Goal: Transaction & Acquisition: Subscribe to service/newsletter

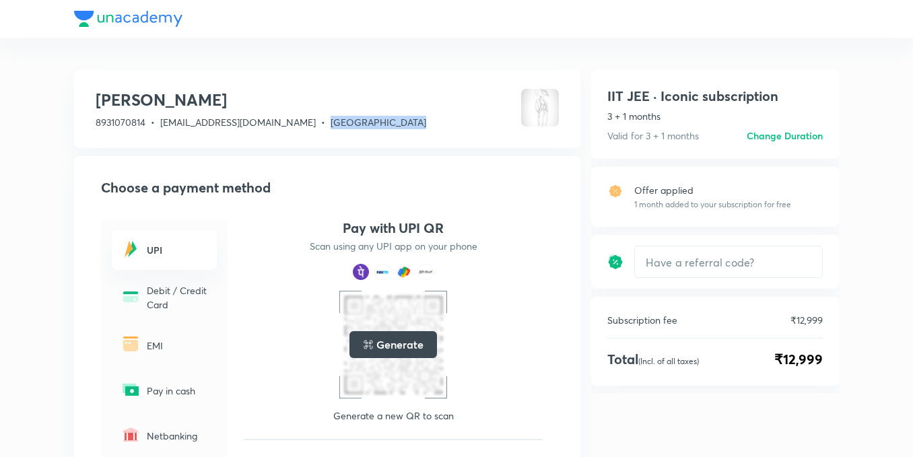
drag, startPoint x: 331, startPoint y: 120, endPoint x: 464, endPoint y: 147, distance: 135.3
click at [465, 151] on div "[PERSON_NAME] 8931070814 • [EMAIL_ADDRESS][DOMAIN_NAME] • [GEOGRAPHIC_DATA] Cho…" at bounding box center [327, 357] width 506 height 574
click at [397, 120] on div "[PERSON_NAME] 8931070814 • [EMAIL_ADDRESS][DOMAIN_NAME] • [GEOGRAPHIC_DATA]" at bounding box center [327, 109] width 506 height 78
drag, startPoint x: 378, startPoint y: 123, endPoint x: 331, endPoint y: 110, distance: 48.8
click at [331, 110] on div "[PERSON_NAME] 8931070814 • [EMAIL_ADDRESS][DOMAIN_NAME] • [GEOGRAPHIC_DATA]" at bounding box center [261, 109] width 331 height 40
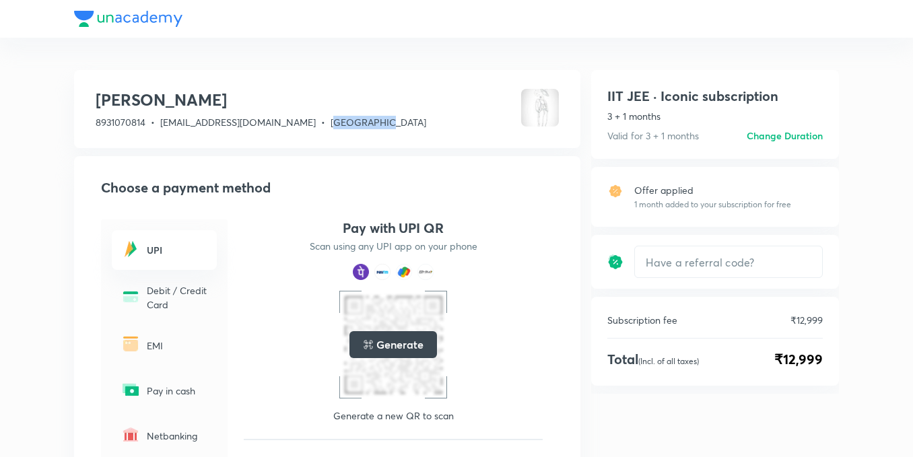
click at [331, 112] on div "[PERSON_NAME] 8931070814 • [EMAIL_ADDRESS][DOMAIN_NAME] • [GEOGRAPHIC_DATA]" at bounding box center [261, 109] width 331 height 40
click at [322, 122] on p "8931070814 • [EMAIL_ADDRESS][DOMAIN_NAME] • [GEOGRAPHIC_DATA]" at bounding box center [261, 122] width 331 height 13
drag, startPoint x: 328, startPoint y: 122, endPoint x: 304, endPoint y: 134, distance: 27.1
click at [370, 132] on div "[PERSON_NAME] 8931070814 • [EMAIL_ADDRESS][DOMAIN_NAME] • [GEOGRAPHIC_DATA]" at bounding box center [327, 109] width 506 height 78
click at [321, 116] on span "•" at bounding box center [323, 122] width 4 height 13
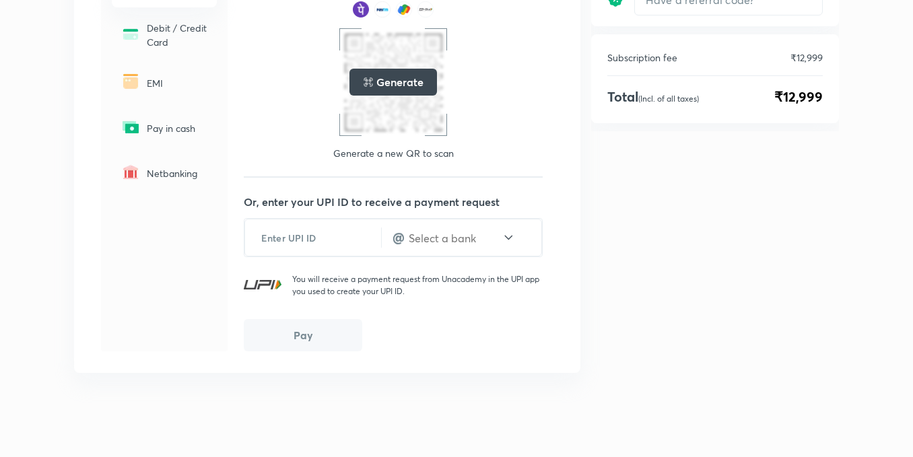
scroll to position [267, 0]
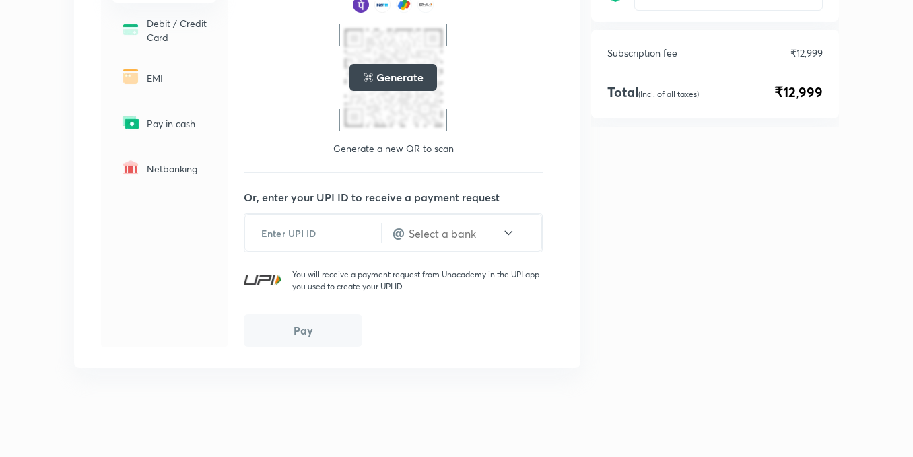
click at [217, 260] on div "UPI Debit / Credit Card EMI Pay in cash Netbanking" at bounding box center [164, 149] width 127 height 394
click at [170, 173] on p "Netbanking" at bounding box center [178, 169] width 62 height 14
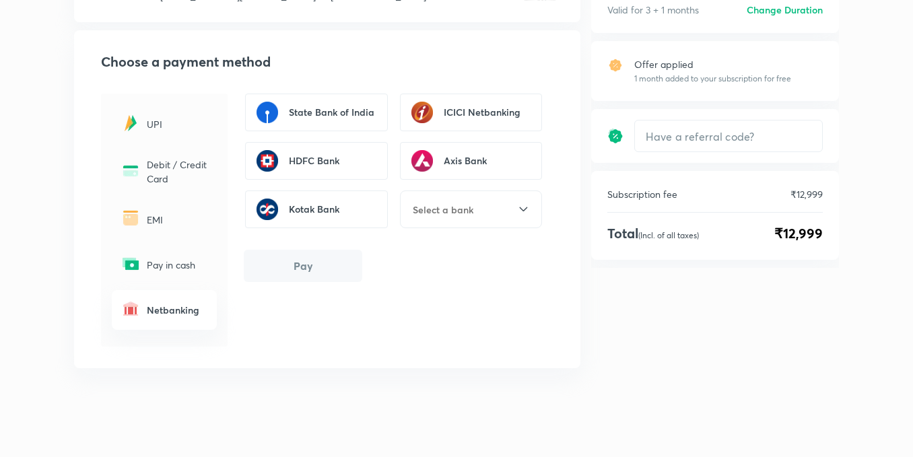
click at [156, 137] on div "UPI" at bounding box center [164, 124] width 105 height 40
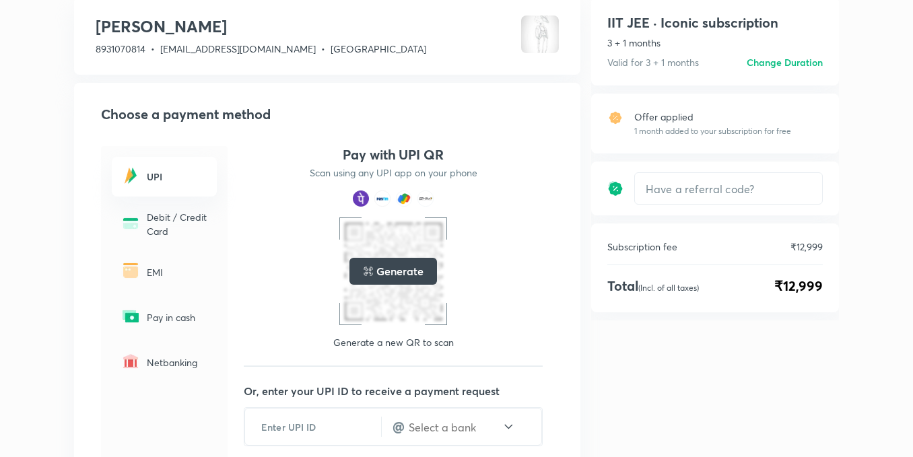
scroll to position [0, 0]
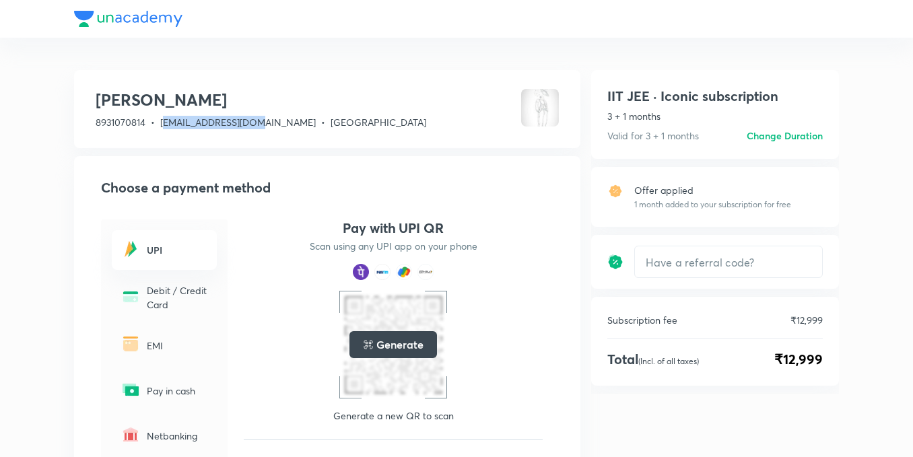
drag, startPoint x: 169, startPoint y: 116, endPoint x: 265, endPoint y: 127, distance: 96.8
click at [263, 126] on span "[EMAIL_ADDRESS][DOMAIN_NAME]" at bounding box center [237, 122] width 155 height 13
click at [232, 138] on div "[PERSON_NAME] 8931070814 • [EMAIL_ADDRESS][DOMAIN_NAME] • [GEOGRAPHIC_DATA]" at bounding box center [327, 109] width 506 height 78
click at [200, 128] on span "[EMAIL_ADDRESS][DOMAIN_NAME]" at bounding box center [237, 122] width 155 height 13
drag, startPoint x: 155, startPoint y: 98, endPoint x: 242, endPoint y: 85, distance: 87.8
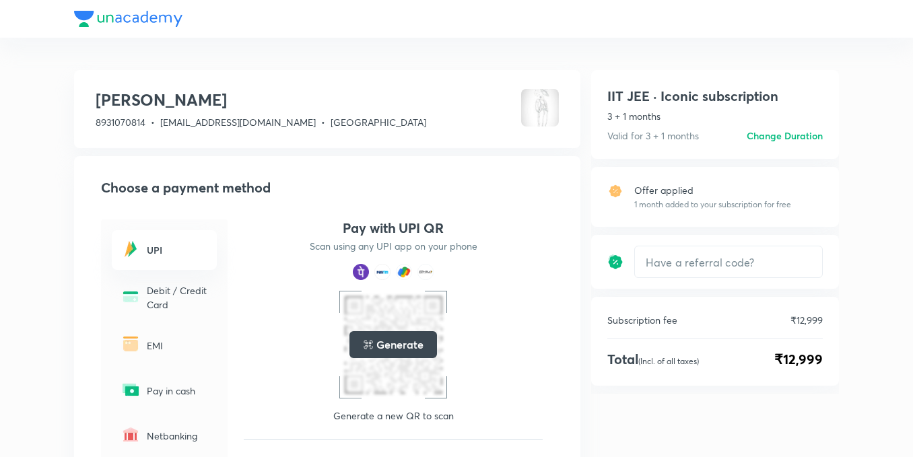
click at [254, 95] on h3 "[PERSON_NAME]" at bounding box center [261, 100] width 331 height 22
click at [242, 85] on div "[PERSON_NAME] 8931070814 • [EMAIL_ADDRESS][DOMAIN_NAME] • [GEOGRAPHIC_DATA]" at bounding box center [327, 109] width 506 height 78
drag, startPoint x: 213, startPoint y: 98, endPoint x: 446, endPoint y: 59, distance: 236.0
click at [446, 59] on div "[PERSON_NAME] 8931070814 • [EMAIL_ADDRESS][DOMAIN_NAME] • [GEOGRAPHIC_DATA] Cho…" at bounding box center [456, 362] width 913 height 724
click at [440, 61] on div "[PERSON_NAME] 8931070814 • [EMAIL_ADDRESS][DOMAIN_NAME] • [GEOGRAPHIC_DATA] Cho…" at bounding box center [456, 362] width 913 height 724
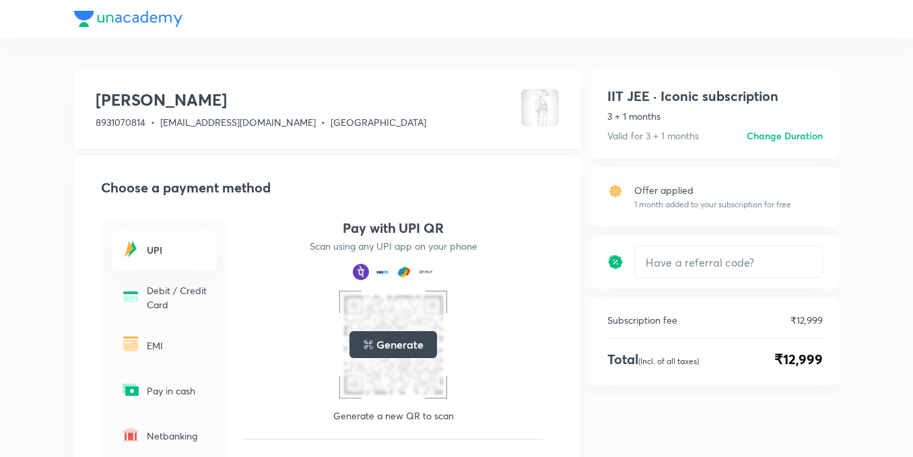
click at [440, 61] on div "[PERSON_NAME] 8931070814 • [EMAIL_ADDRESS][DOMAIN_NAME] • [GEOGRAPHIC_DATA] Cho…" at bounding box center [456, 362] width 913 height 724
click at [442, 63] on div "[PERSON_NAME] 8931070814 • [EMAIL_ADDRESS][DOMAIN_NAME] • [GEOGRAPHIC_DATA] Cho…" at bounding box center [456, 362] width 913 height 724
click at [162, 100] on h3 "[PERSON_NAME]" at bounding box center [261, 100] width 331 height 22
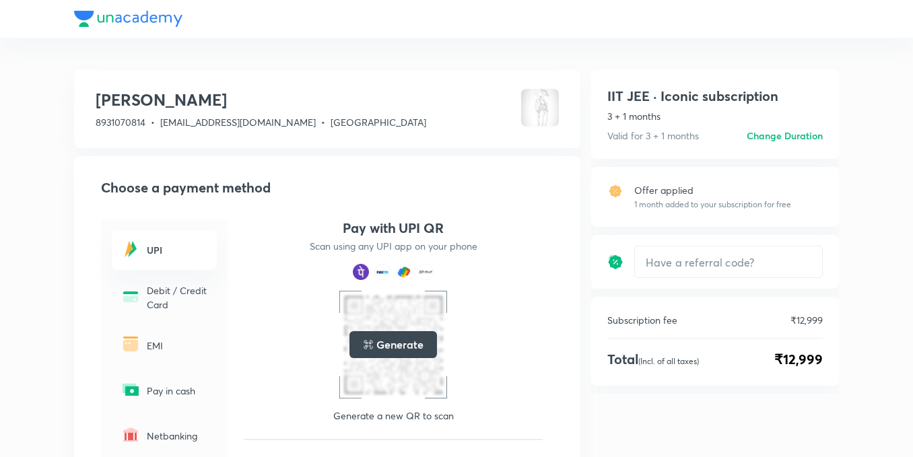
click at [160, 97] on h3 "[PERSON_NAME]" at bounding box center [261, 100] width 331 height 22
drag, startPoint x: 93, startPoint y: 100, endPoint x: 156, endPoint y: 25, distance: 97.9
click at [156, 25] on div "[PERSON_NAME] 8931070814 • [EMAIL_ADDRESS][DOMAIN_NAME] • [GEOGRAPHIC_DATA] Cho…" at bounding box center [456, 362] width 913 height 724
drag, startPoint x: 182, startPoint y: 102, endPoint x: 0, endPoint y: 104, distance: 182.4
click at [45, 98] on div "[PERSON_NAME] 8931070814 • [EMAIL_ADDRESS][DOMAIN_NAME] • [GEOGRAPHIC_DATA] Cho…" at bounding box center [456, 362] width 913 height 724
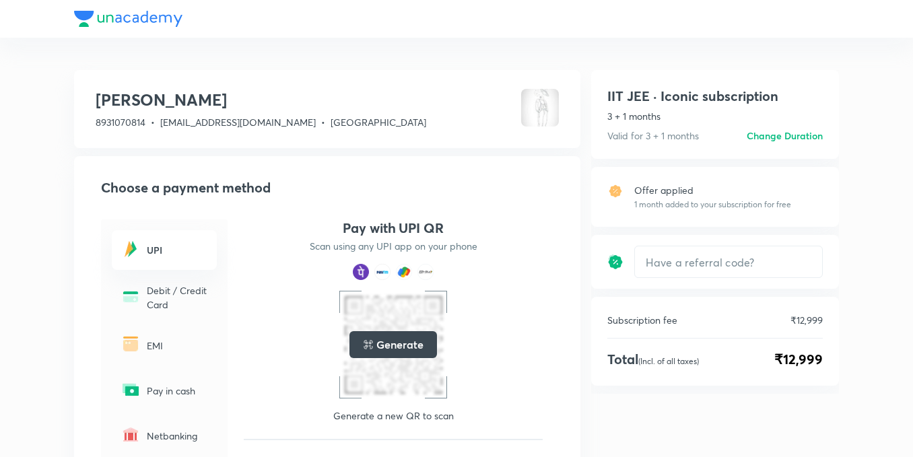
click at [180, 33] on div at bounding box center [456, 19] width 765 height 38
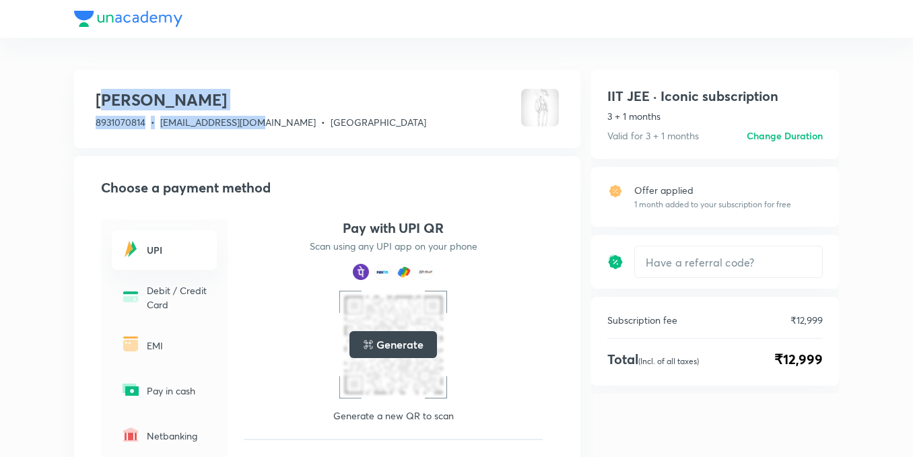
drag, startPoint x: 102, startPoint y: 96, endPoint x: 255, endPoint y: 116, distance: 154.9
click at [255, 116] on div "[PERSON_NAME] 8931070814 • [EMAIL_ADDRESS][DOMAIN_NAME] • [GEOGRAPHIC_DATA]" at bounding box center [261, 109] width 331 height 40
click at [250, 116] on span "[EMAIL_ADDRESS][DOMAIN_NAME]" at bounding box center [237, 122] width 155 height 13
drag, startPoint x: 95, startPoint y: 100, endPoint x: 266, endPoint y: 51, distance: 177.7
click at [266, 51] on div "[PERSON_NAME] 8931070814 • [EMAIL_ADDRESS][DOMAIN_NAME] • [GEOGRAPHIC_DATA] Cho…" at bounding box center [456, 362] width 913 height 724
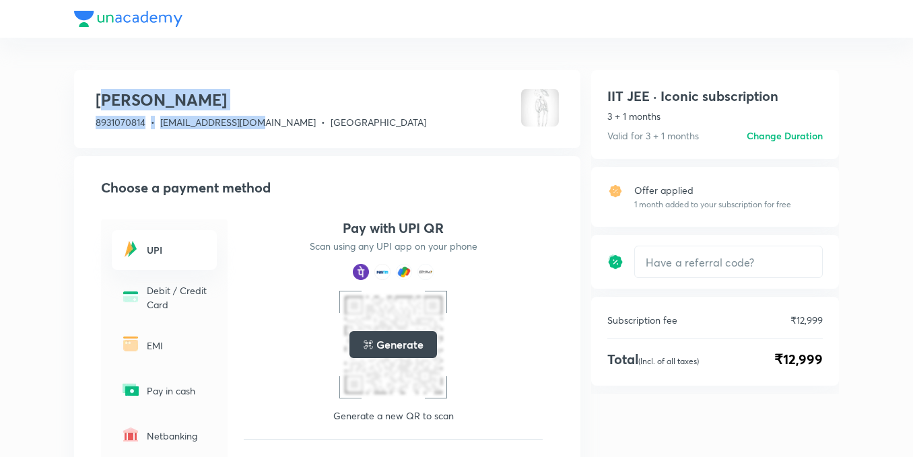
click at [183, 57] on div "[PERSON_NAME] 8931070814 • [EMAIL_ADDRESS][DOMAIN_NAME] • [GEOGRAPHIC_DATA] Cho…" at bounding box center [456, 362] width 913 height 724
drag, startPoint x: 96, startPoint y: 96, endPoint x: 343, endPoint y: 69, distance: 248.6
click at [343, 69] on div "[PERSON_NAME] 8931070814 • [EMAIL_ADDRESS][DOMAIN_NAME] • [GEOGRAPHIC_DATA] Cho…" at bounding box center [456, 395] width 765 height 660
click at [195, 72] on div "[PERSON_NAME] 8931070814 • [EMAIL_ADDRESS][DOMAIN_NAME] • [GEOGRAPHIC_DATA]" at bounding box center [327, 109] width 506 height 78
